Goal: Information Seeking & Learning: Find specific page/section

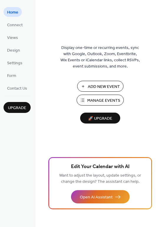
click at [89, 102] on span "Manage Events" at bounding box center [103, 101] width 33 height 6
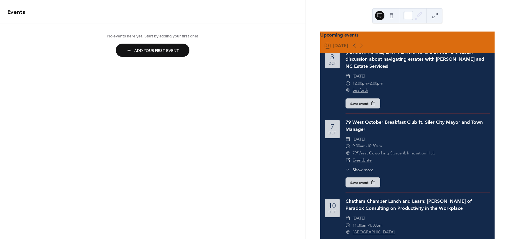
scroll to position [88, 0]
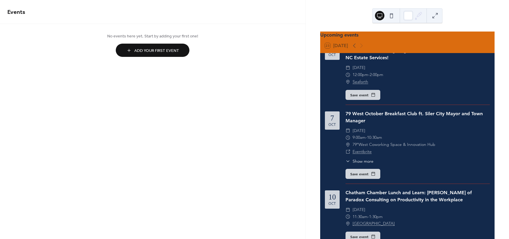
click at [368, 119] on span "79 West October Breakfast Club ft. Siler City Mayor and Town Manager" at bounding box center [418, 117] width 144 height 14
click at [360, 158] on span "Show more" at bounding box center [363, 161] width 21 height 6
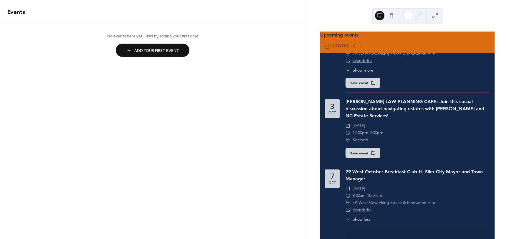
scroll to position [29, 0]
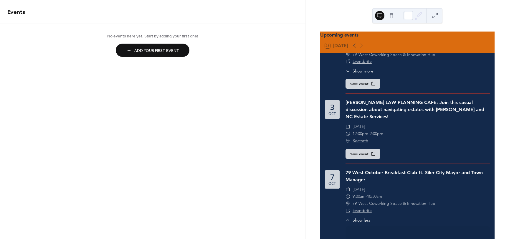
click at [370, 118] on div "MUNSON LAW PLANNING CAFE: Join this casual discussion about navigating estates …" at bounding box center [418, 131] width 144 height 65
click at [372, 109] on div "MUNSON LAW PLANNING CAFE: Join this casual discussion about navigating estates …" at bounding box center [418, 109] width 144 height 21
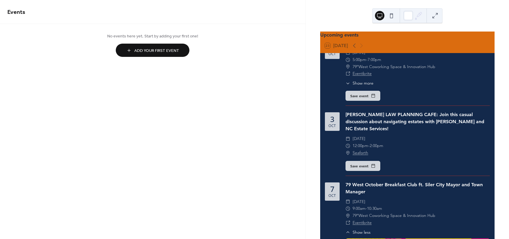
scroll to position [0, 0]
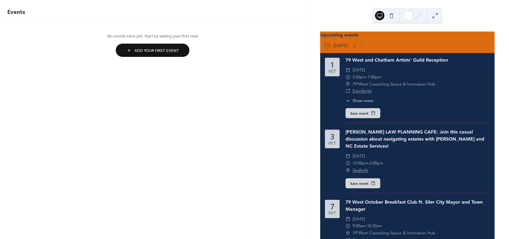
click at [353, 138] on div "MUNSON LAW PLANNING CAFE: Join this casual discussion about navigating estates …" at bounding box center [418, 138] width 144 height 21
click at [360, 153] on span "Friday, October 3, 2025" at bounding box center [359, 156] width 13 height 7
click at [362, 154] on span "Friday, October 3, 2025" at bounding box center [359, 156] width 13 height 7
click at [360, 160] on span "12:00pm" at bounding box center [361, 163] width 16 height 7
click at [364, 168] on link "Seaforth" at bounding box center [361, 170] width 16 height 7
